Goal: Use online tool/utility: Use online tool/utility

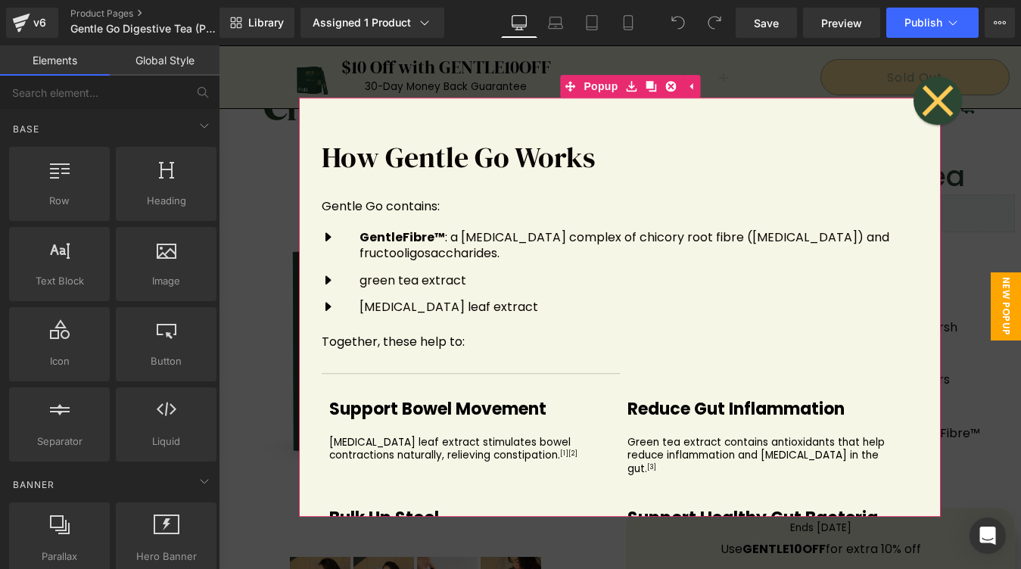
click at [928, 97] on icon at bounding box center [937, 101] width 31 height 31
click at [928, 110] on icon at bounding box center [937, 100] width 33 height 33
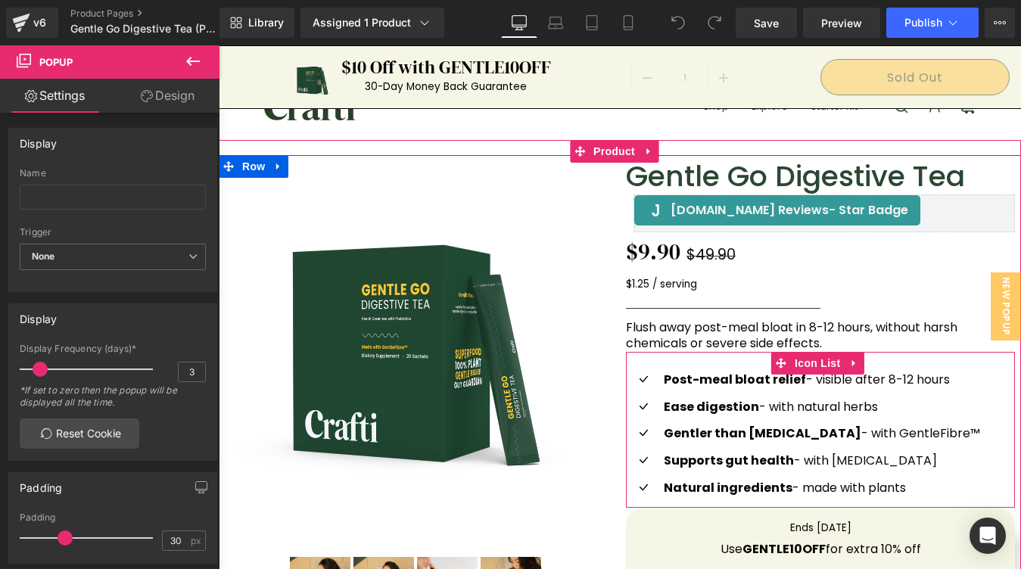
click at [739, 395] on ul "Icon Post-meal bloat relief - visible after 8-12 hours Text Block Icon Ease dig…" at bounding box center [803, 439] width 354 height 135
